Goal: Communication & Community: Connect with others

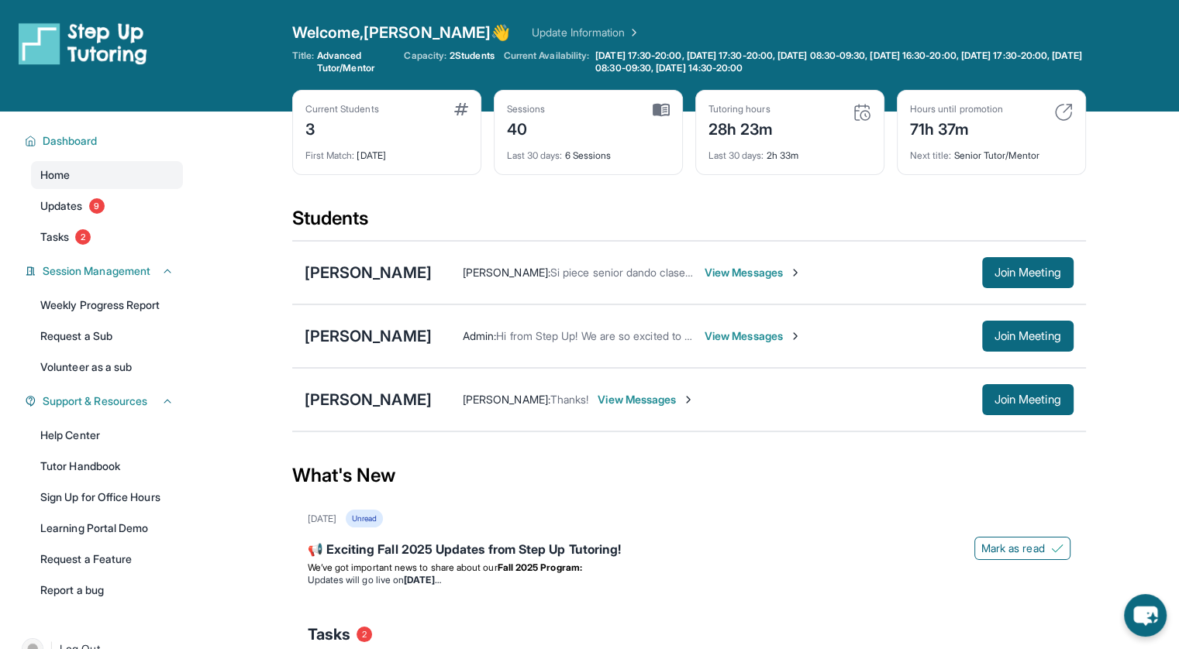
click at [469, 333] on span "Admin :" at bounding box center [479, 335] width 33 height 13
drag, startPoint x: 380, startPoint y: 410, endPoint x: 370, endPoint y: 400, distance: 14.2
click at [370, 400] on div "Yesun Heo Matthew Koh : Thanks! View Messages Join Meeting" at bounding box center [688, 400] width 793 height 64
click at [370, 400] on div "[PERSON_NAME]" at bounding box center [368, 400] width 127 height 22
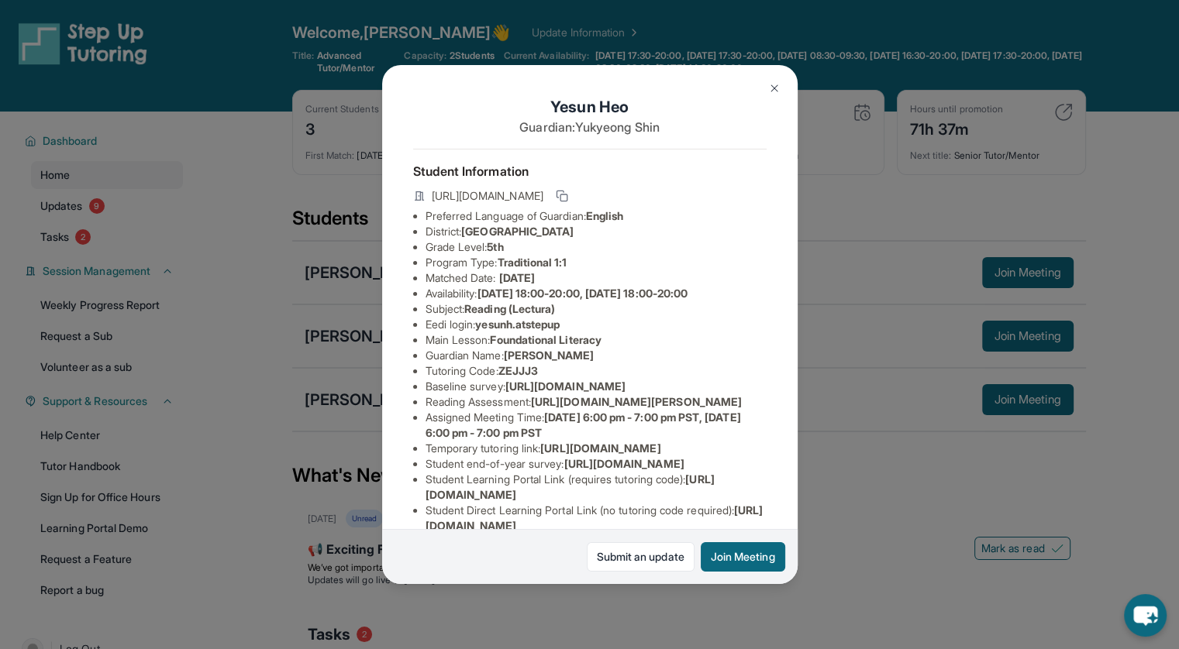
click at [854, 301] on div "Yesun Heo Guardian: Yukyeong Shin Student Information https://student-portal.st…" at bounding box center [589, 324] width 1179 height 649
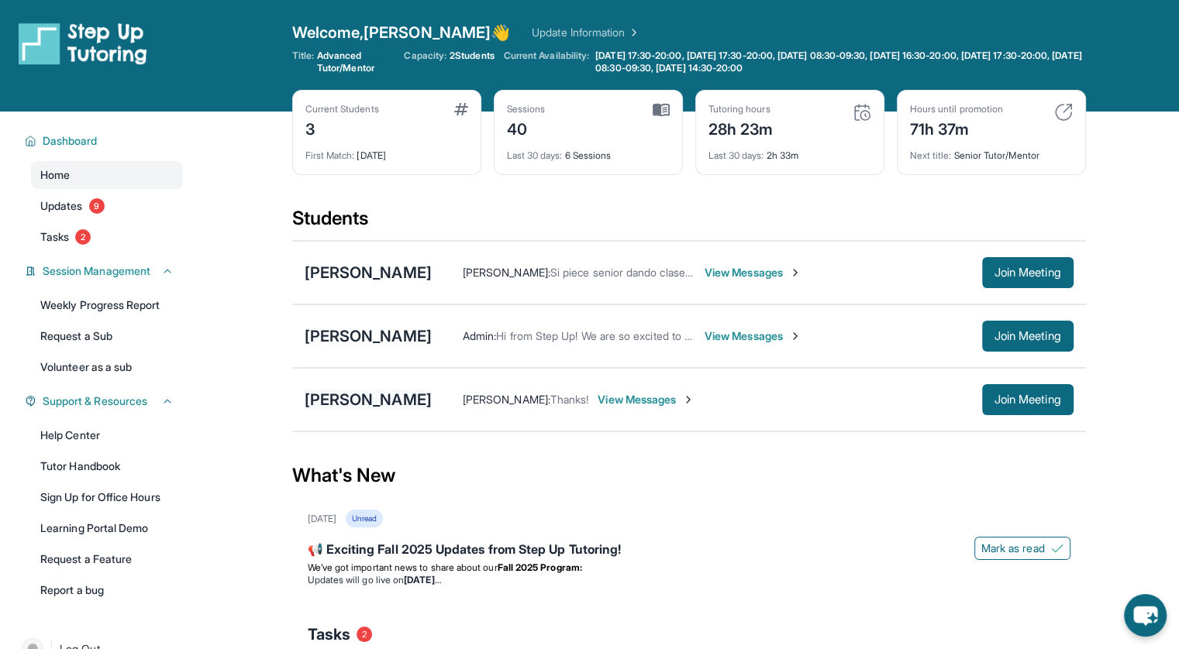
click at [363, 402] on div "[PERSON_NAME]" at bounding box center [368, 400] width 127 height 22
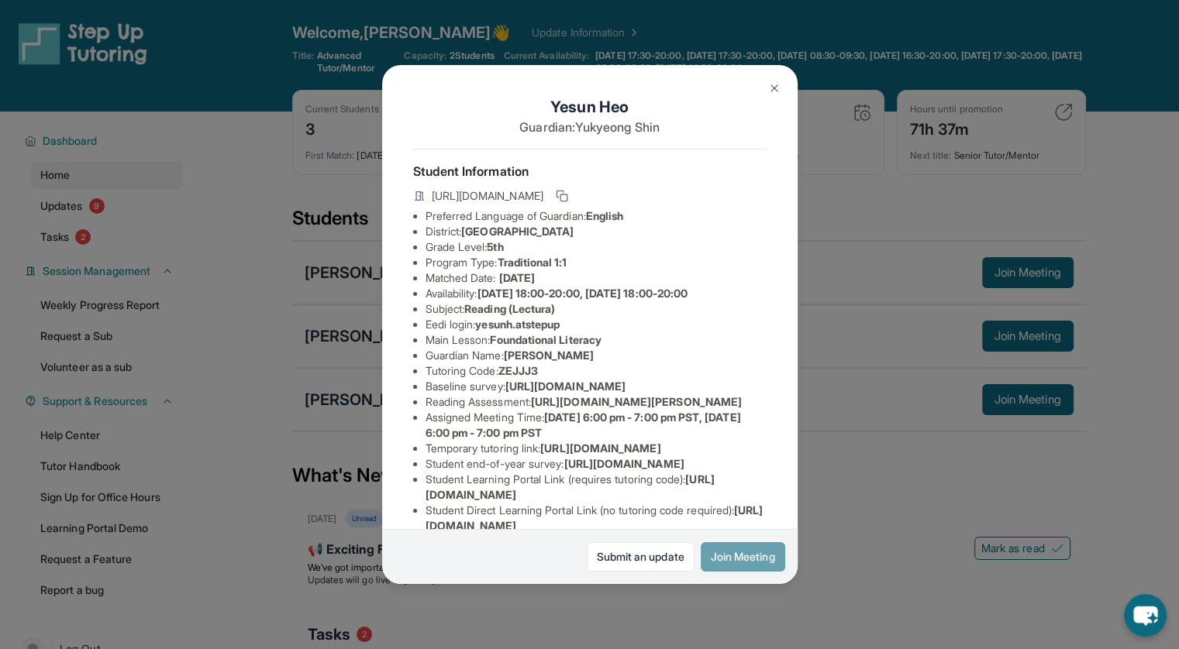
click at [724, 555] on button "Join Meeting" at bounding box center [742, 556] width 84 height 29
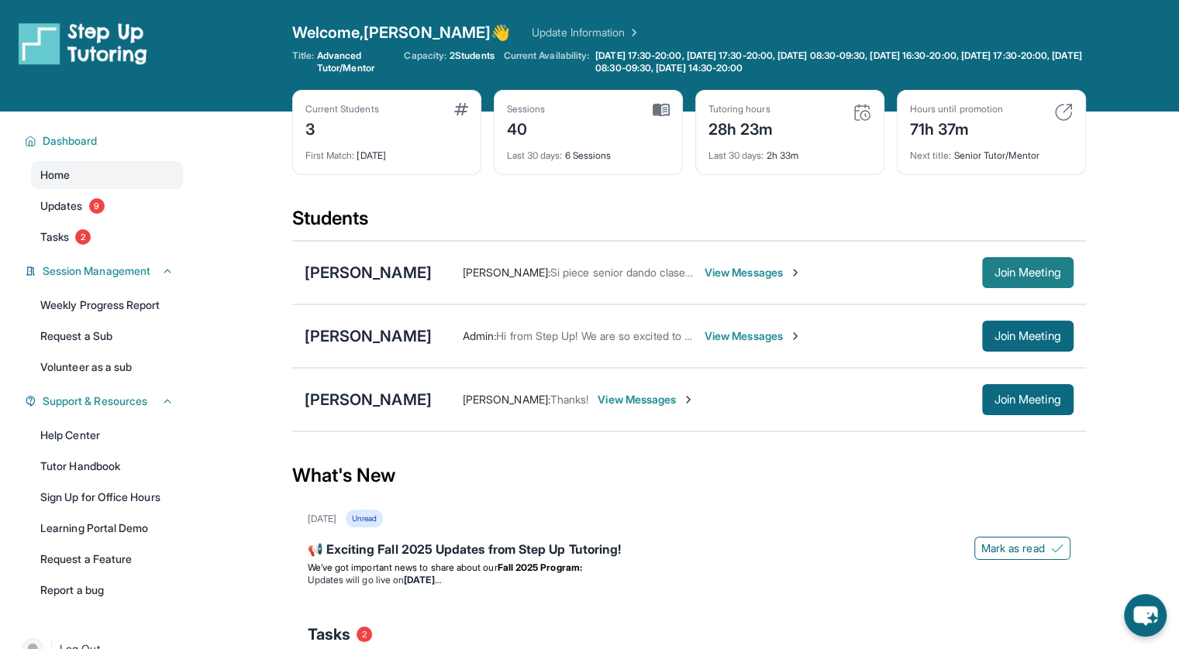
click at [1035, 274] on span "Join Meeting" at bounding box center [1027, 272] width 67 height 9
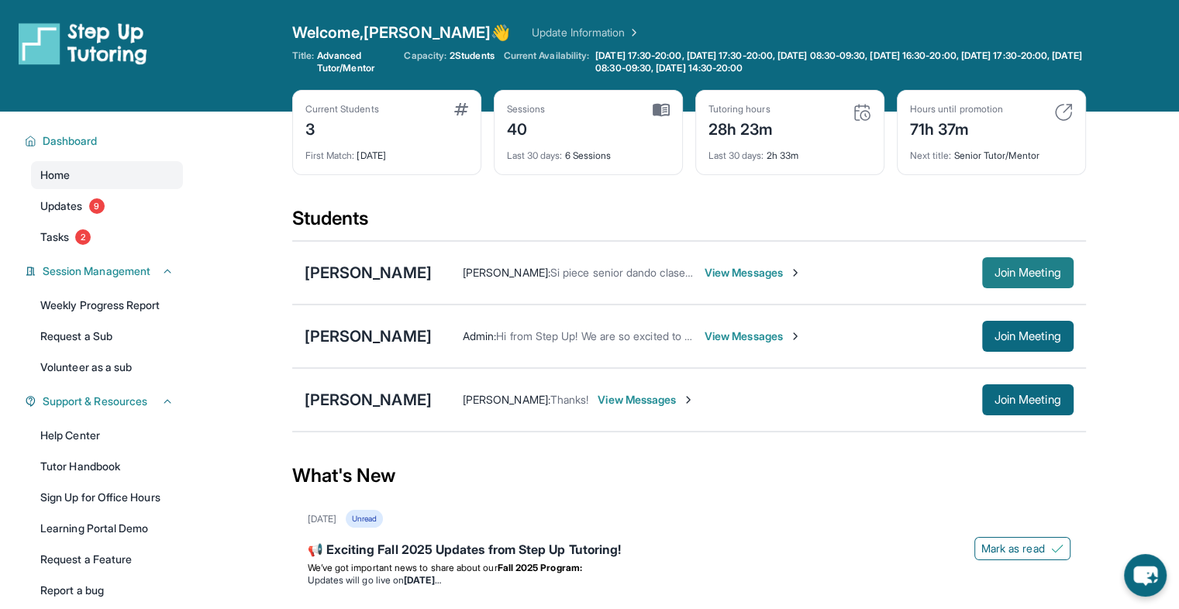
click at [1038, 275] on span "Join Meeting" at bounding box center [1027, 272] width 67 height 9
